Goal: Navigation & Orientation: Understand site structure

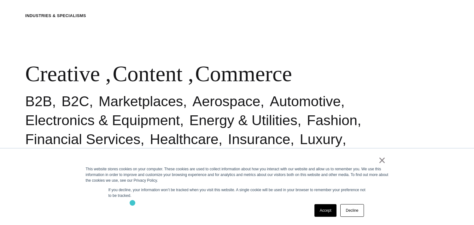
scroll to position [239, 0]
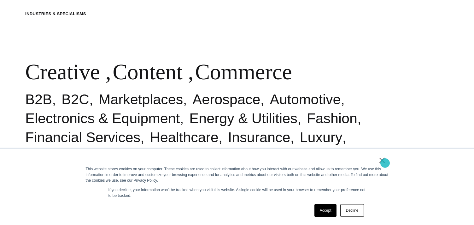
click at [383, 162] on link "×" at bounding box center [383, 160] width 8 height 6
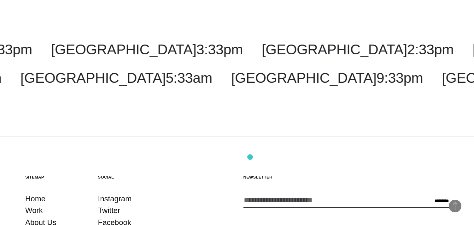
scroll to position [1682, 0]
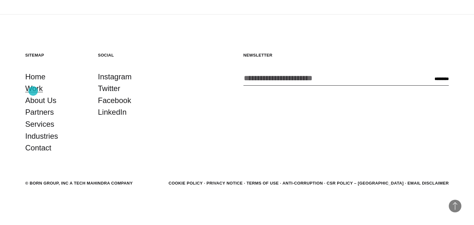
click at [32, 91] on link "Work" at bounding box center [34, 88] width 18 height 12
click at [41, 114] on link "Partners" at bounding box center [39, 112] width 29 height 12
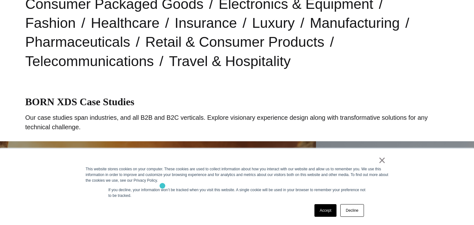
scroll to position [258, 0]
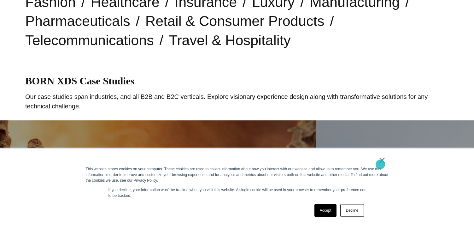
click at [381, 163] on link "×" at bounding box center [383, 160] width 8 height 6
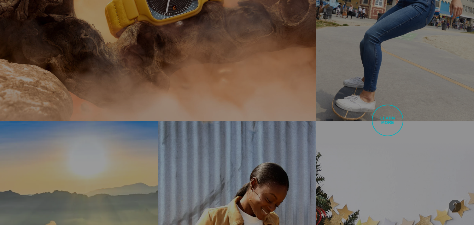
scroll to position [0, 0]
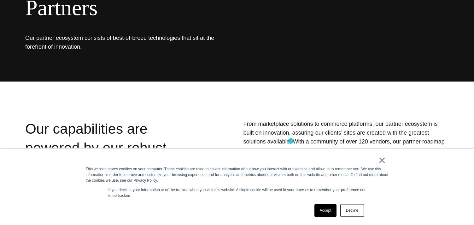
scroll to position [138, 0]
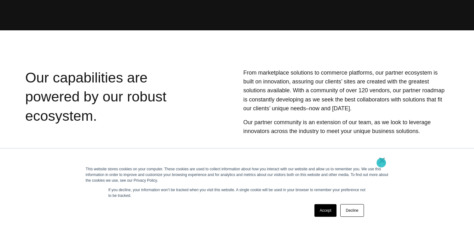
click at [379, 163] on link "×" at bounding box center [383, 160] width 8 height 6
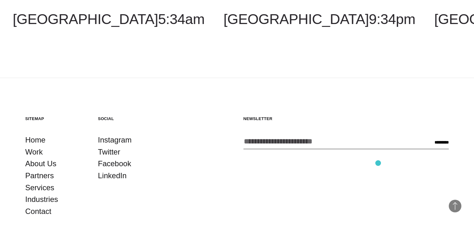
scroll to position [1297, 0]
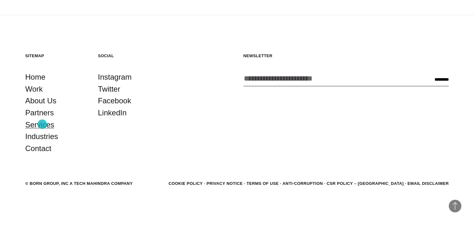
click at [42, 124] on link "Services" at bounding box center [39, 125] width 29 height 12
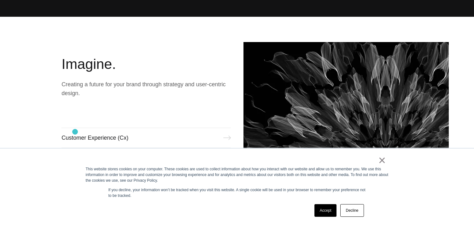
scroll to position [264, 0]
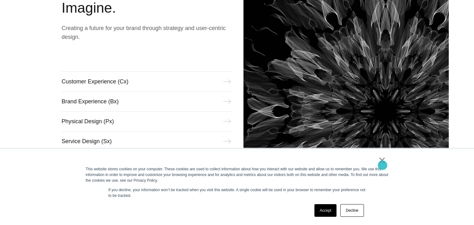
click at [383, 163] on link "×" at bounding box center [383, 160] width 8 height 6
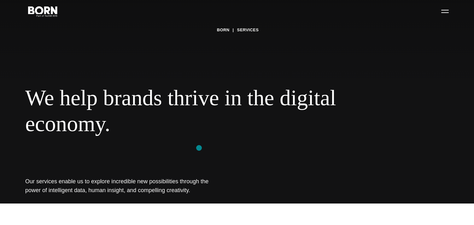
scroll to position [0, 0]
